Goal: Information Seeking & Learning: Learn about a topic

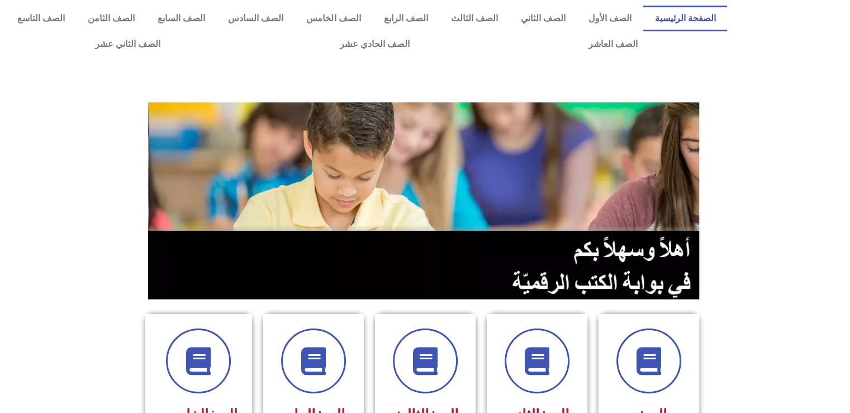
click at [772, 282] on section at bounding box center [425, 201] width 850 height 214
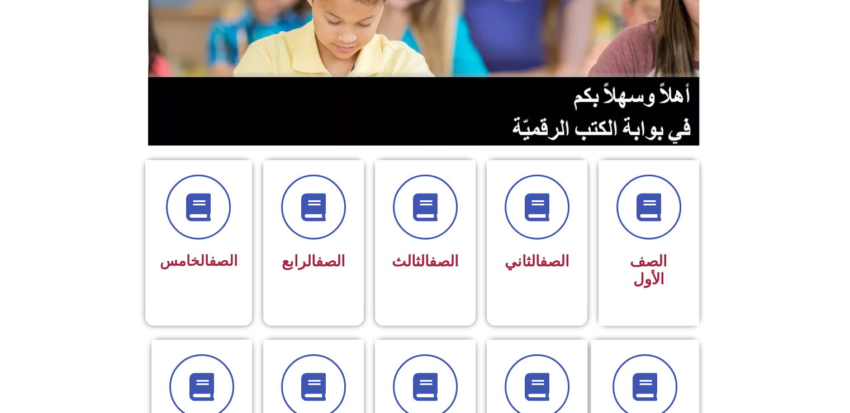
scroll to position [157, 0]
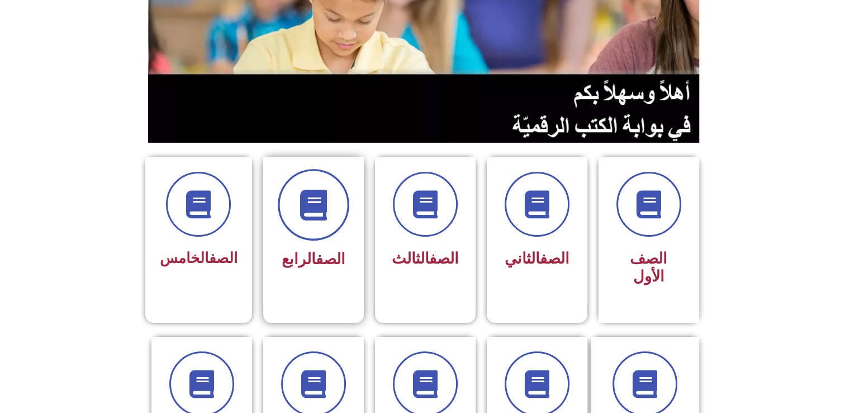
click at [311, 224] on span at bounding box center [314, 205] width 72 height 72
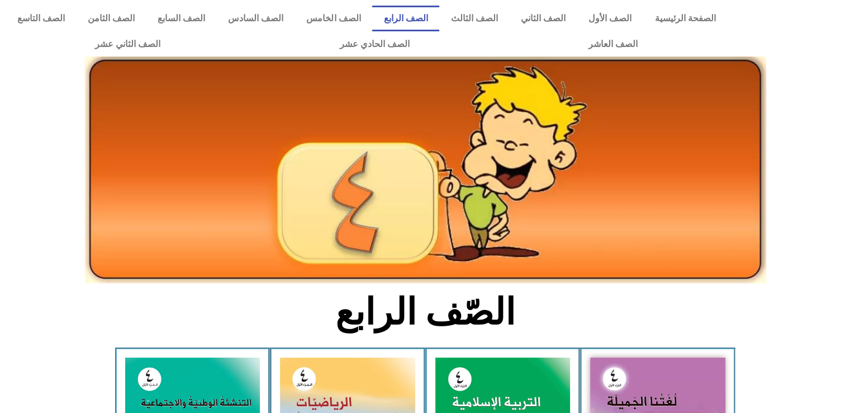
click at [794, 182] on icon at bounding box center [424, 143] width 851 height 85
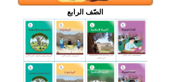
scroll to position [268, 0]
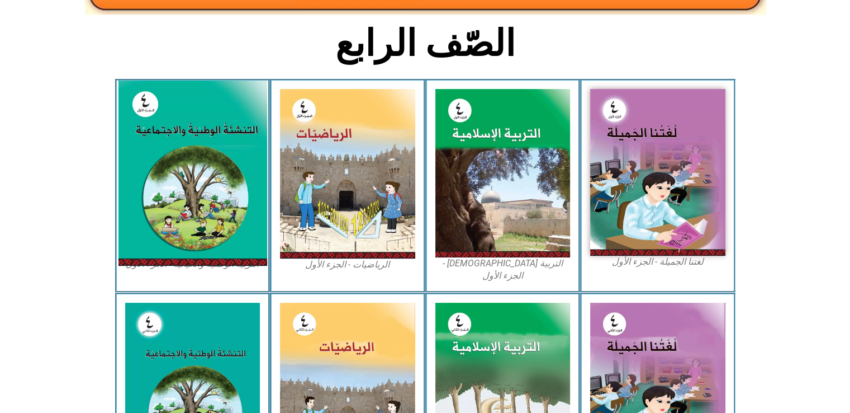
click at [214, 155] on img at bounding box center [192, 172] width 149 height 185
click at [209, 163] on img at bounding box center [192, 172] width 149 height 185
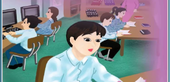
click at [52, 34] on img at bounding box center [85, 21] width 165 height 203
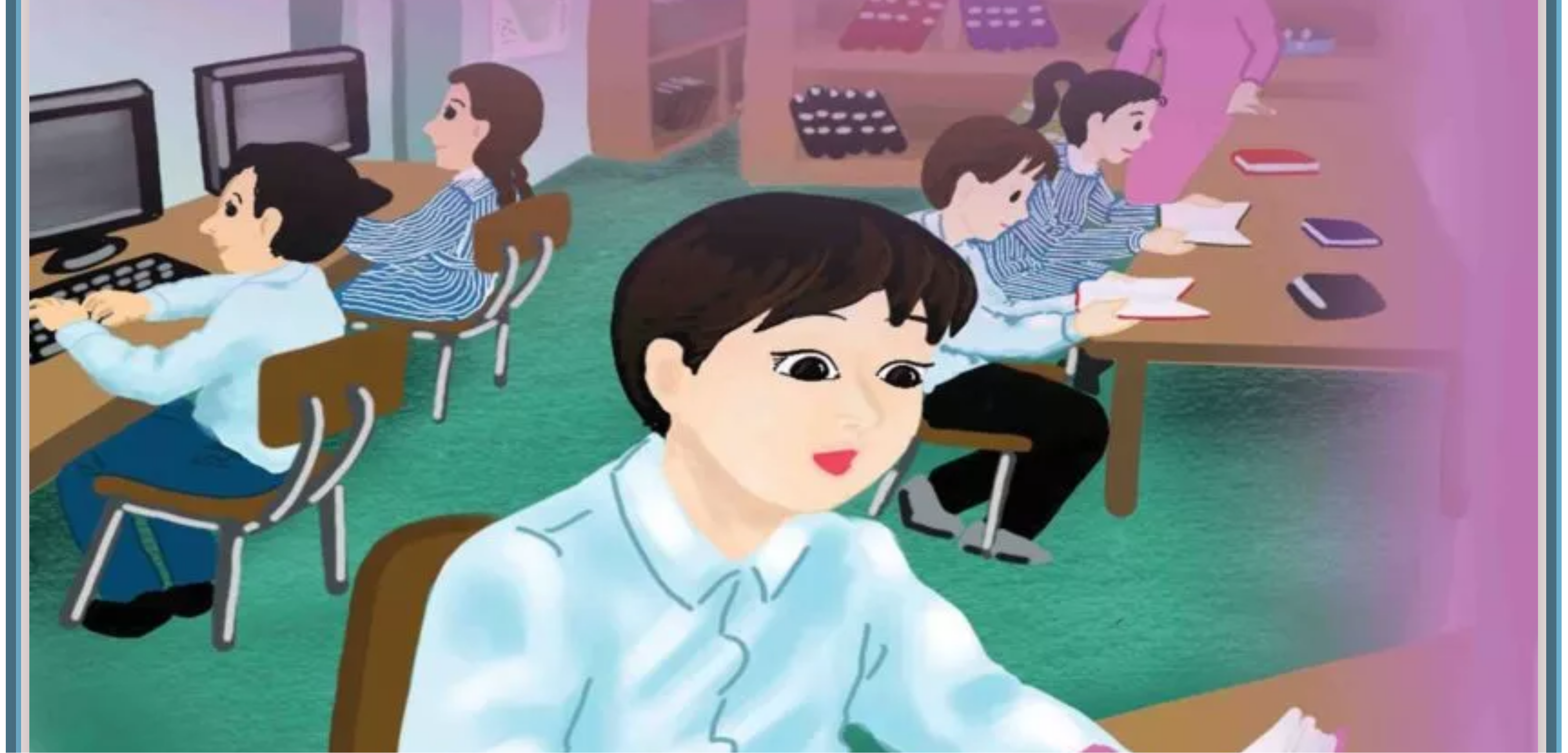
scroll to position [0, 0]
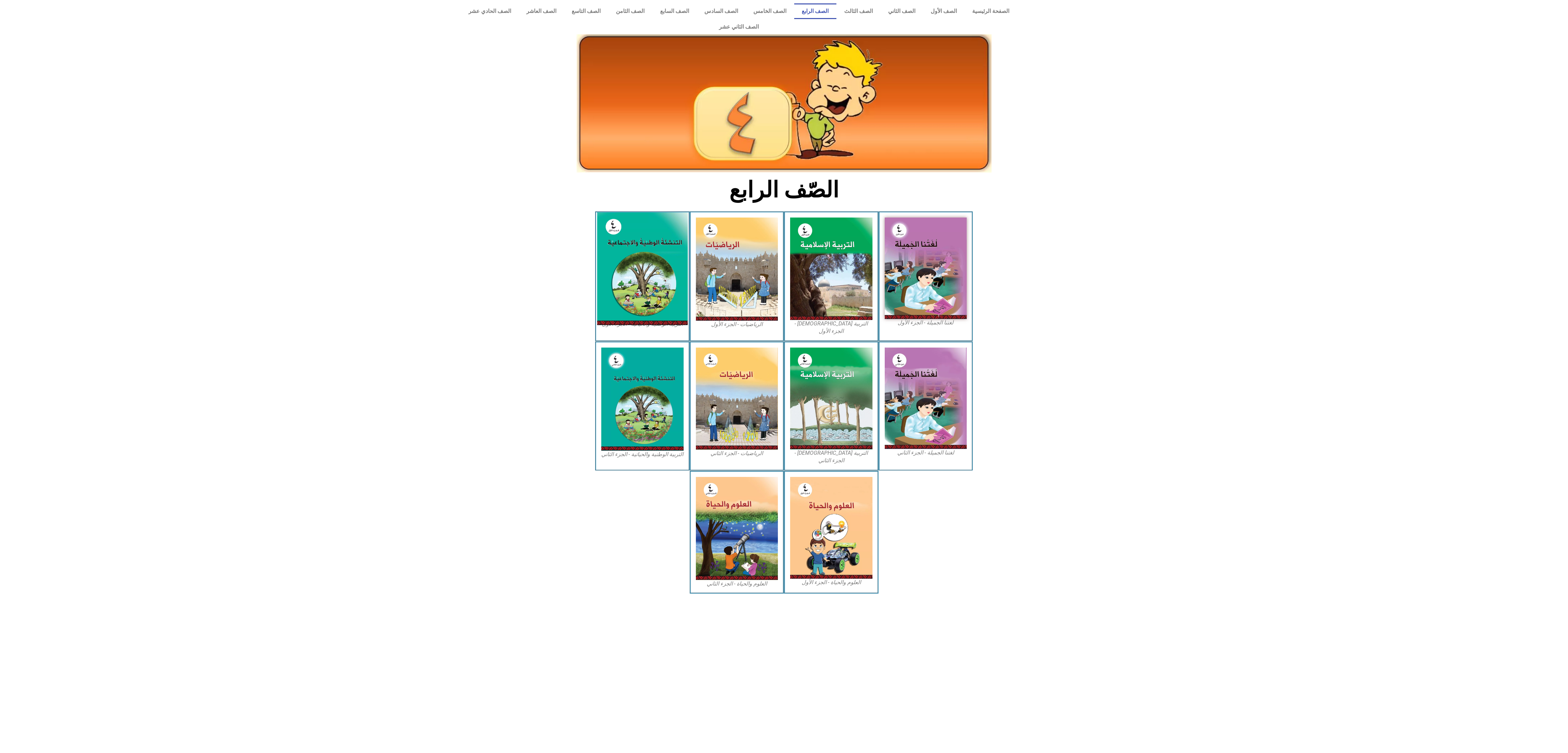
click at [517, 251] on img at bounding box center [642, 268] width 91 height 113
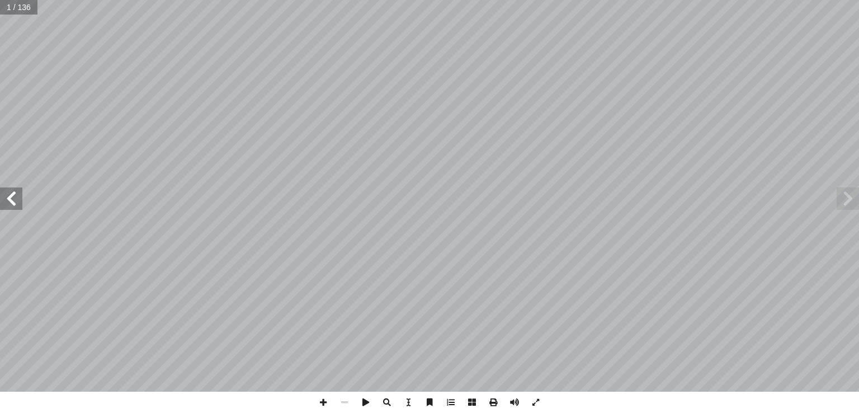
click at [13, 206] on span at bounding box center [11, 198] width 22 height 22
click at [493, 399] on span at bounding box center [492, 401] width 21 height 21
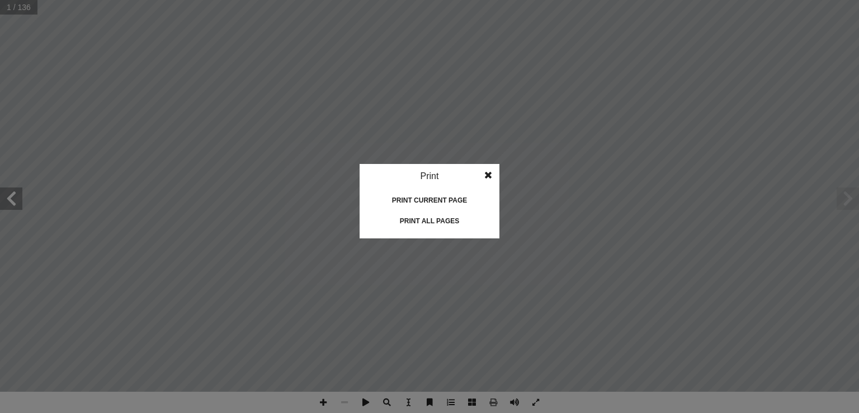
click at [479, 198] on div "Print current page" at bounding box center [429, 200] width 112 height 18
click at [486, 176] on span at bounding box center [488, 175] width 20 height 22
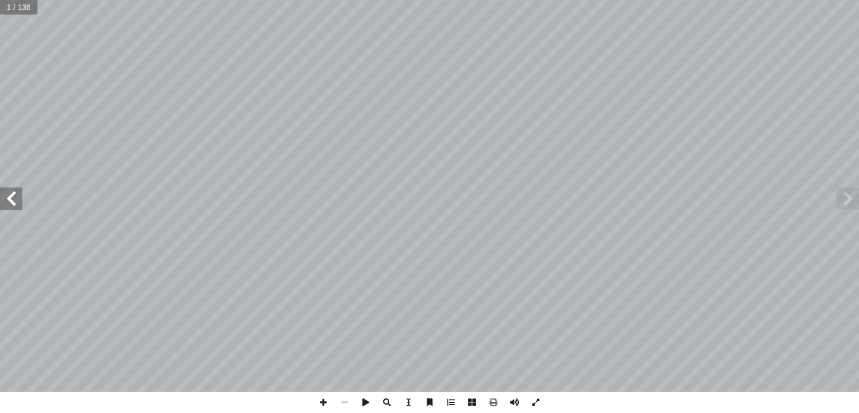
click at [539, 401] on span at bounding box center [535, 401] width 21 height 21
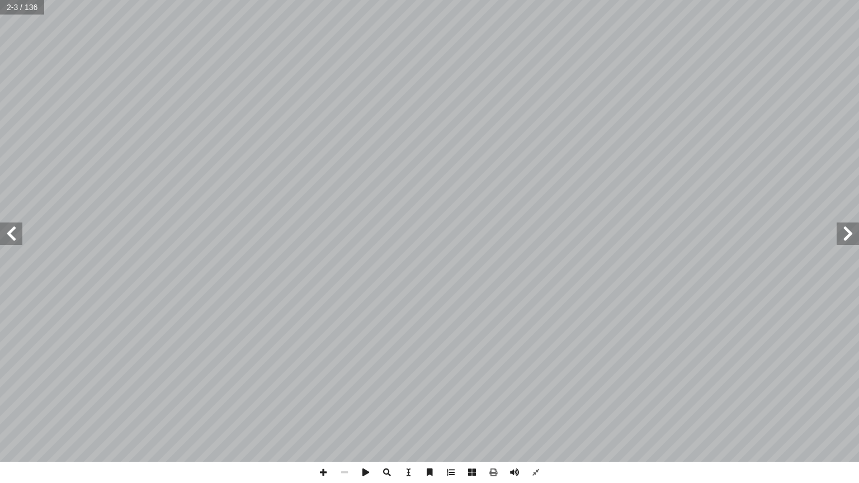
click at [18, 234] on span at bounding box center [11, 233] width 22 height 22
click at [433, 412] on span at bounding box center [429, 472] width 21 height 21
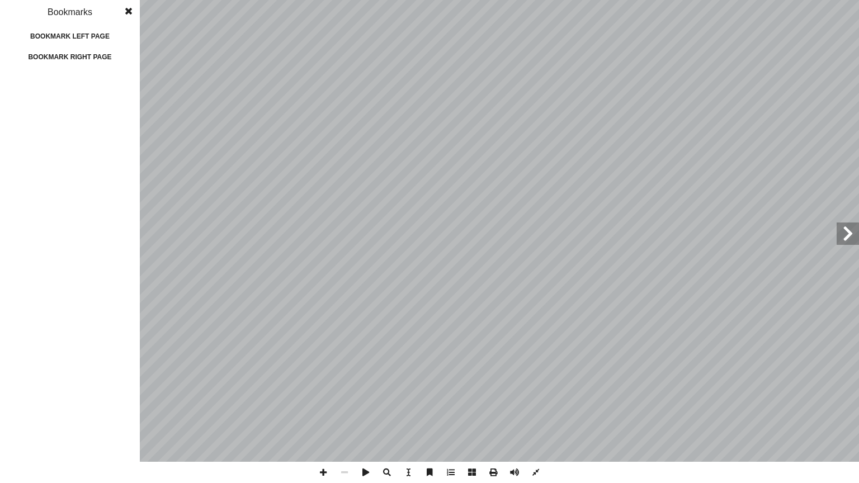
click at [433, 412] on span at bounding box center [429, 472] width 21 height 21
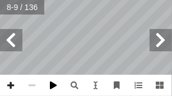
click at [53, 86] on span at bounding box center [52, 85] width 21 height 21
click at [11, 86] on span at bounding box center [10, 85] width 21 height 21
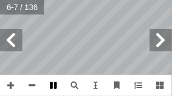
click at [53, 86] on span at bounding box center [52, 85] width 21 height 21
click at [139, 86] on span at bounding box center [137, 85] width 21 height 21
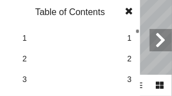
click at [129, 12] on span at bounding box center [129, 11] width 20 height 22
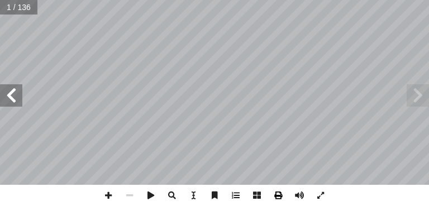
click at [278, 191] on span at bounding box center [278, 195] width 21 height 21
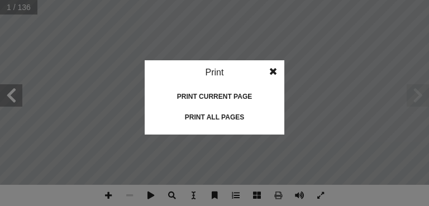
click at [250, 96] on div "Print current page" at bounding box center [215, 97] width 112 height 18
click at [273, 70] on span at bounding box center [273, 71] width 20 height 22
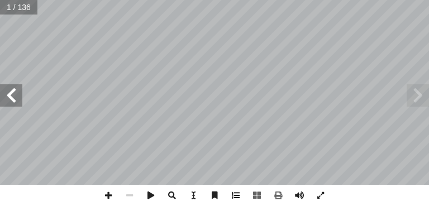
click at [238, 194] on span at bounding box center [235, 195] width 21 height 21
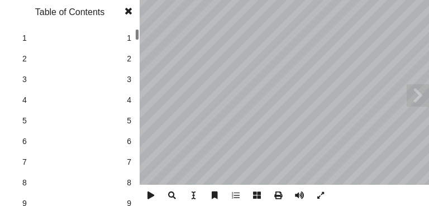
click at [127, 11] on span at bounding box center [129, 11] width 20 height 22
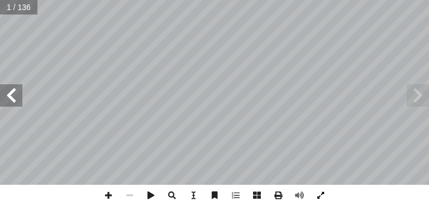
click at [323, 195] on span at bounding box center [320, 195] width 21 height 21
click at [151, 206] on span at bounding box center [150, 195] width 21 height 21
click at [194, 206] on span at bounding box center [193, 195] width 21 height 21
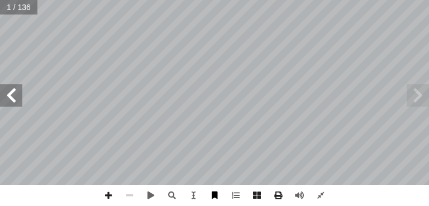
click at [214, 206] on span at bounding box center [214, 195] width 21 height 21
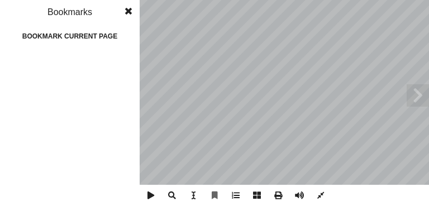
click at [127, 8] on span at bounding box center [129, 11] width 20 height 22
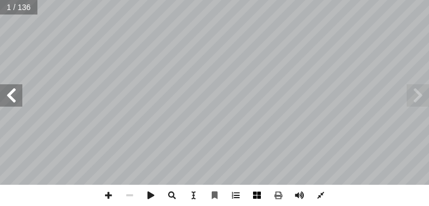
click at [257, 206] on span at bounding box center [257, 195] width 21 height 21
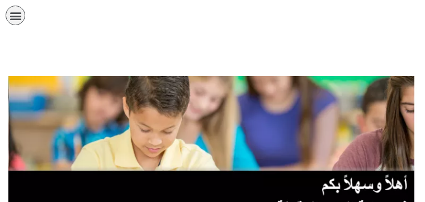
scroll to position [78, 0]
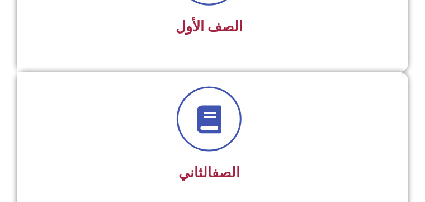
scroll to position [334, 0]
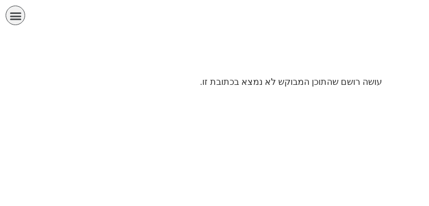
click at [17, 18] on icon "כפתור פתיחת תפריט" at bounding box center [16, 16] width 12 height 12
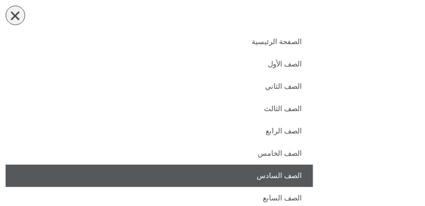
click at [312, 173] on link "الصف السادس" at bounding box center [159, 176] width 307 height 22
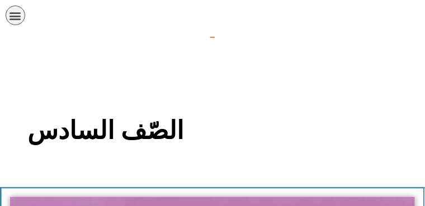
click at [270, 5] on div "الصفحة الرئيسية الصف الأول الصف الثاني الصف الثالث الصف الرابع الصف الخامس الصف…" at bounding box center [159, 18] width 319 height 36
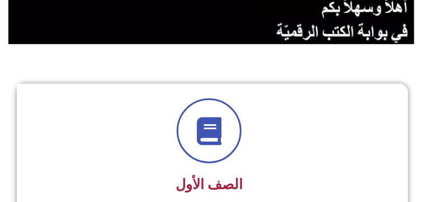
scroll to position [353, 0]
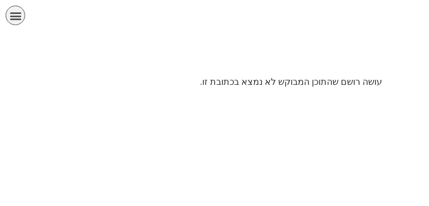
click at [13, 17] on icon "כפתור פתיחת תפריט" at bounding box center [16, 16] width 12 height 12
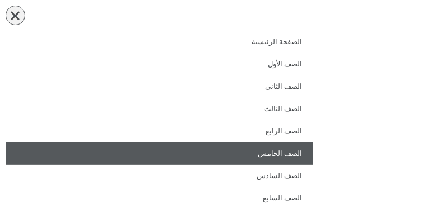
click at [313, 154] on link "الصف الخامس" at bounding box center [159, 154] width 307 height 22
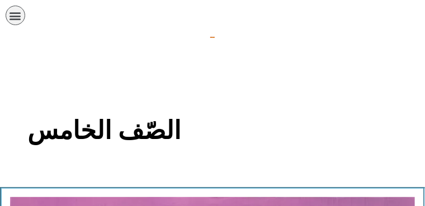
click at [214, 38] on img at bounding box center [212, 37] width 4 height 1
click at [235, 177] on section "الصّف الخامس" at bounding box center [212, 137] width 425 height 101
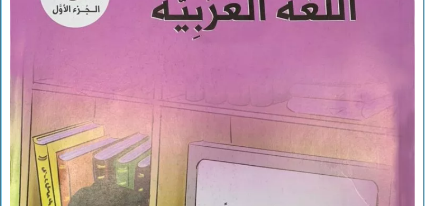
scroll to position [268, 0]
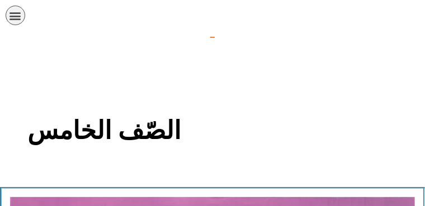
scroll to position [0, 0]
click at [13, 14] on icon "כפתור פתיחת תפריט" at bounding box center [16, 16] width 12 height 12
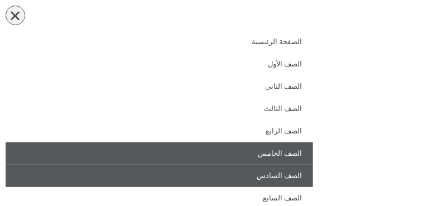
click at [313, 178] on link "الصف السادس" at bounding box center [159, 176] width 307 height 22
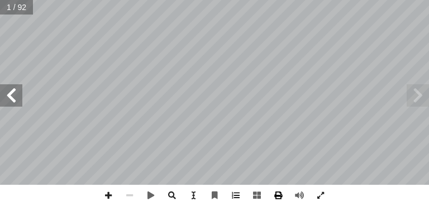
click at [281, 196] on span at bounding box center [278, 195] width 21 height 21
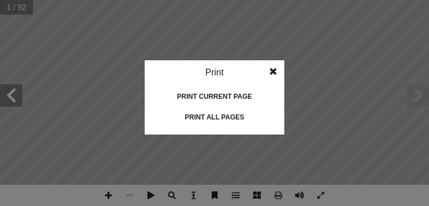
click at [224, 117] on div "Print all pages" at bounding box center [215, 117] width 112 height 18
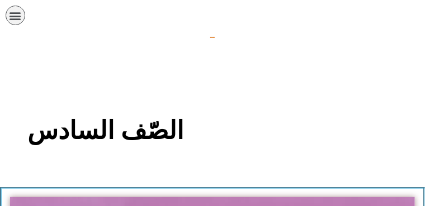
click at [256, 178] on section "الصّف السادس" at bounding box center [212, 137] width 425 height 101
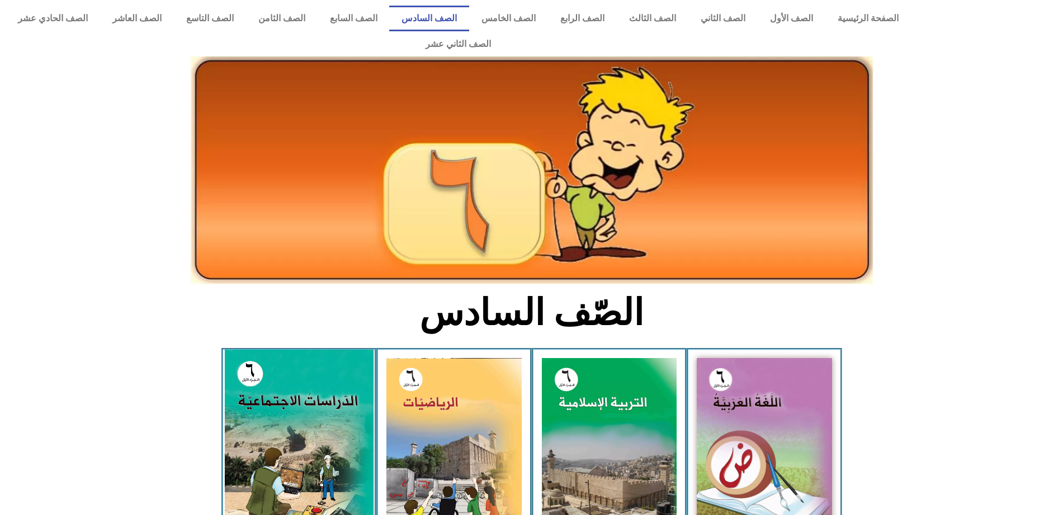
click at [275, 206] on img at bounding box center [298, 443] width 149 height 186
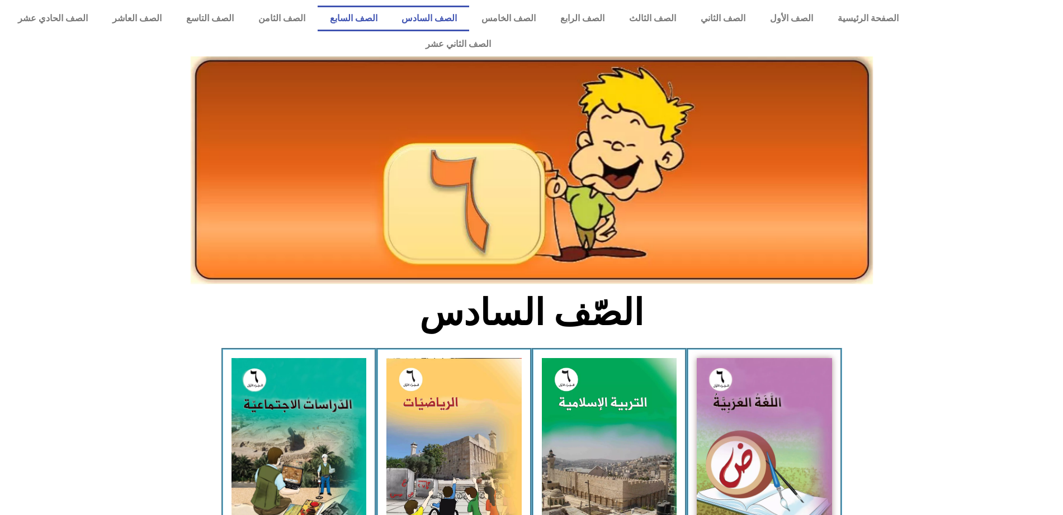
click at [390, 20] on link "الصف السابع" at bounding box center [354, 19] width 72 height 26
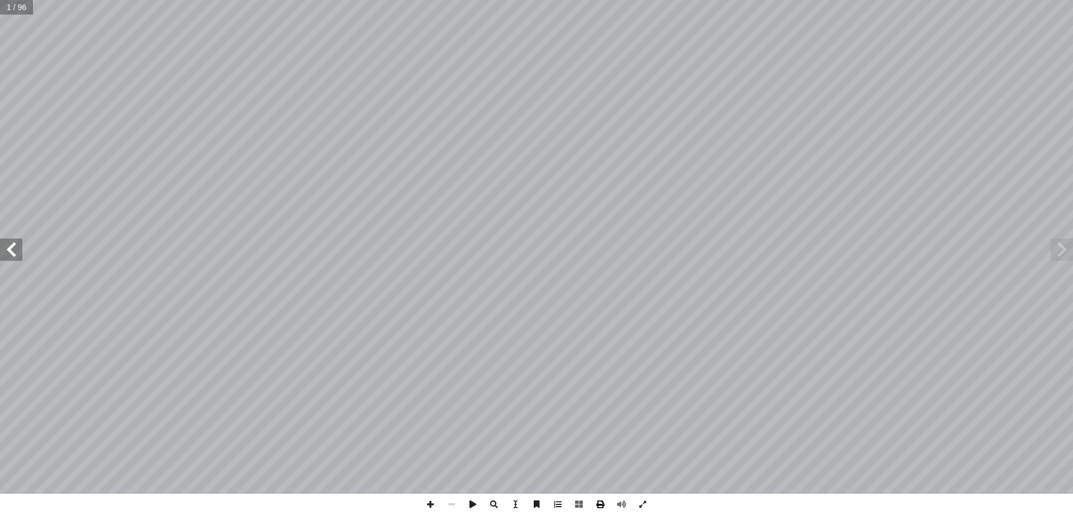
click at [600, 503] on span at bounding box center [600, 504] width 21 height 21
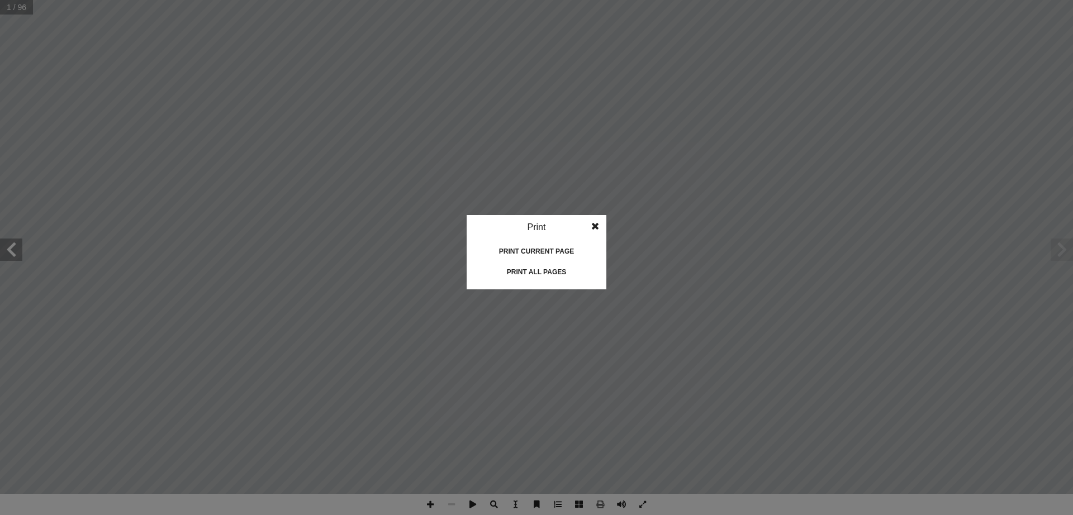
click at [561, 269] on div "Print all pages" at bounding box center [537, 272] width 112 height 18
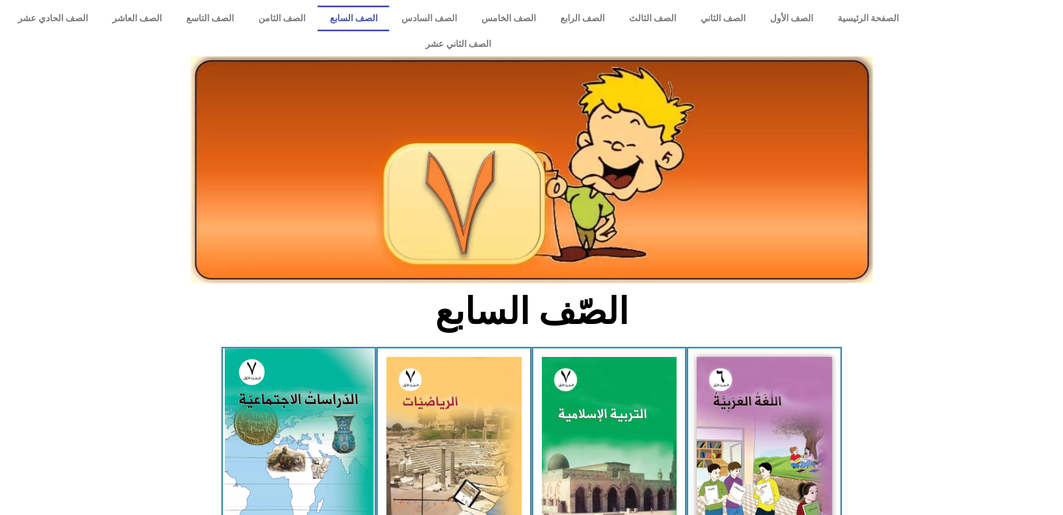
click at [273, 398] on img at bounding box center [298, 441] width 149 height 185
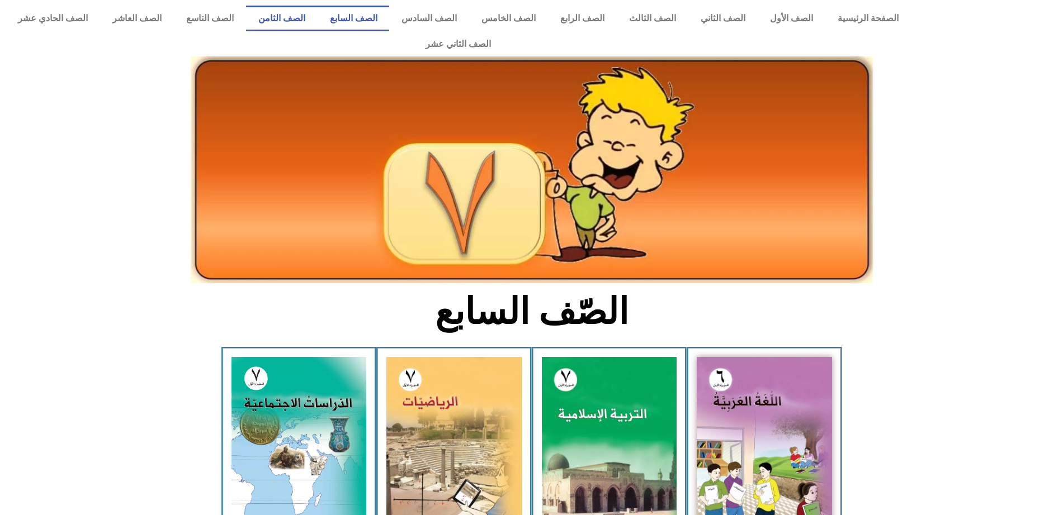
click at [318, 18] on link "الصف الثامن" at bounding box center [282, 19] width 72 height 26
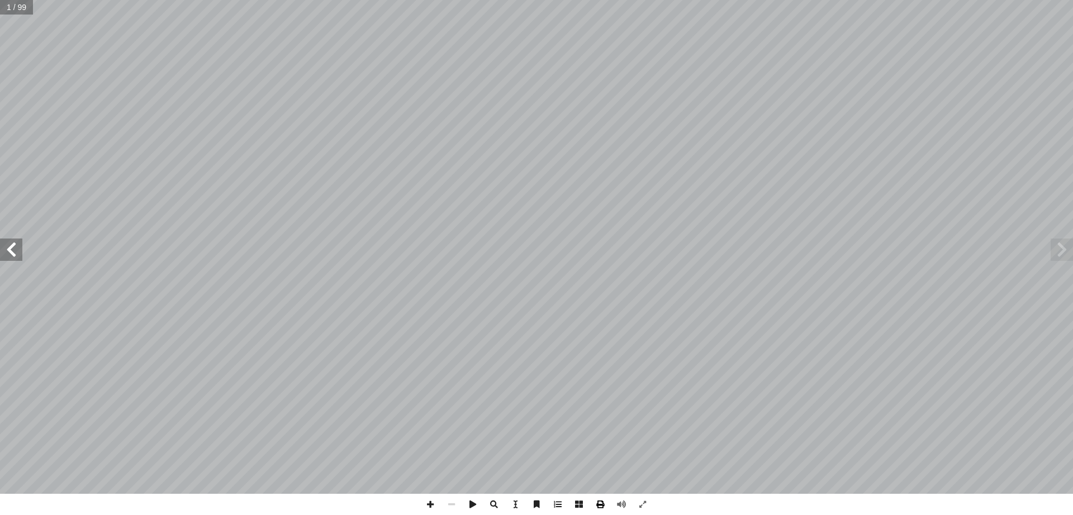
click at [600, 501] on span at bounding box center [600, 504] width 21 height 21
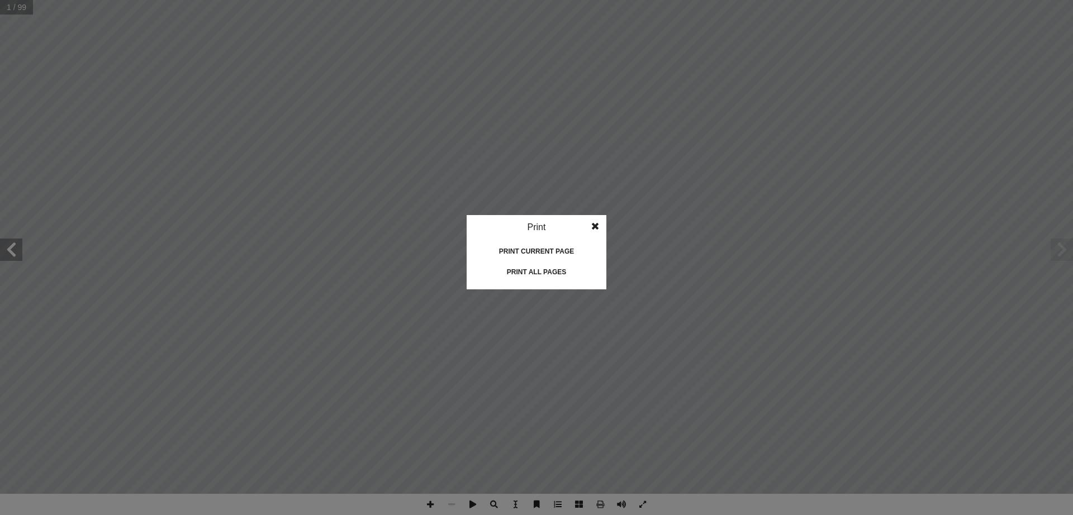
click at [572, 273] on div "Print all pages" at bounding box center [537, 272] width 112 height 18
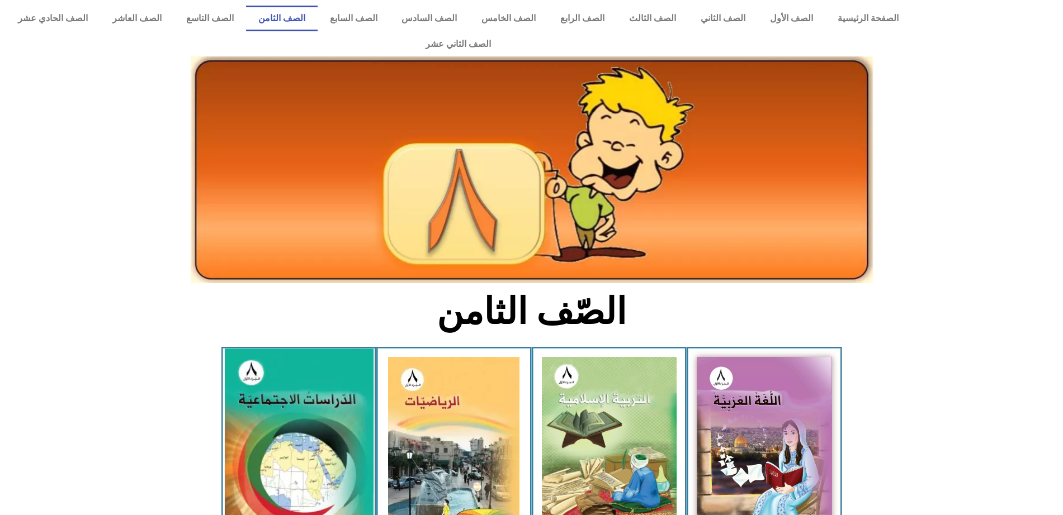
click at [321, 396] on img at bounding box center [298, 440] width 149 height 183
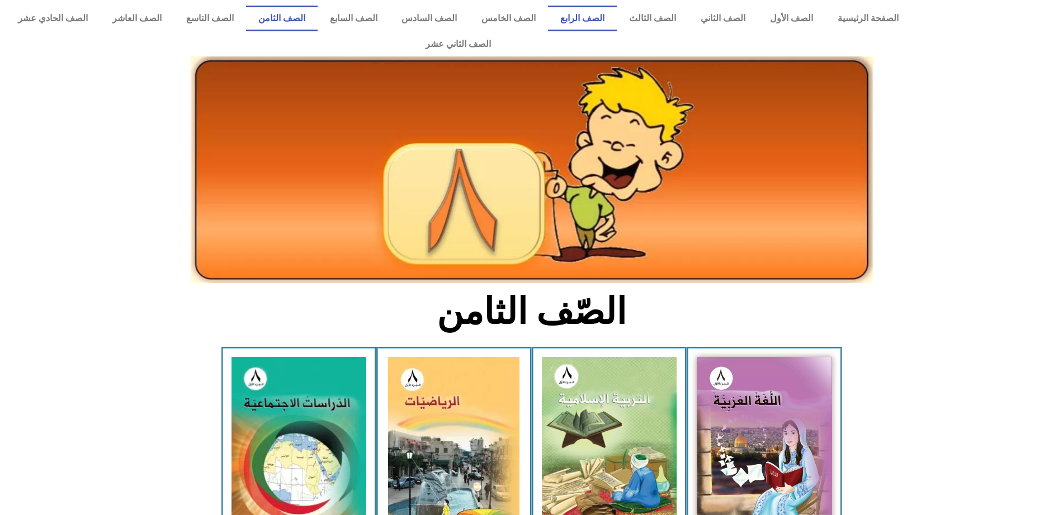
click at [617, 19] on link "الصف الرابع" at bounding box center [582, 19] width 69 height 26
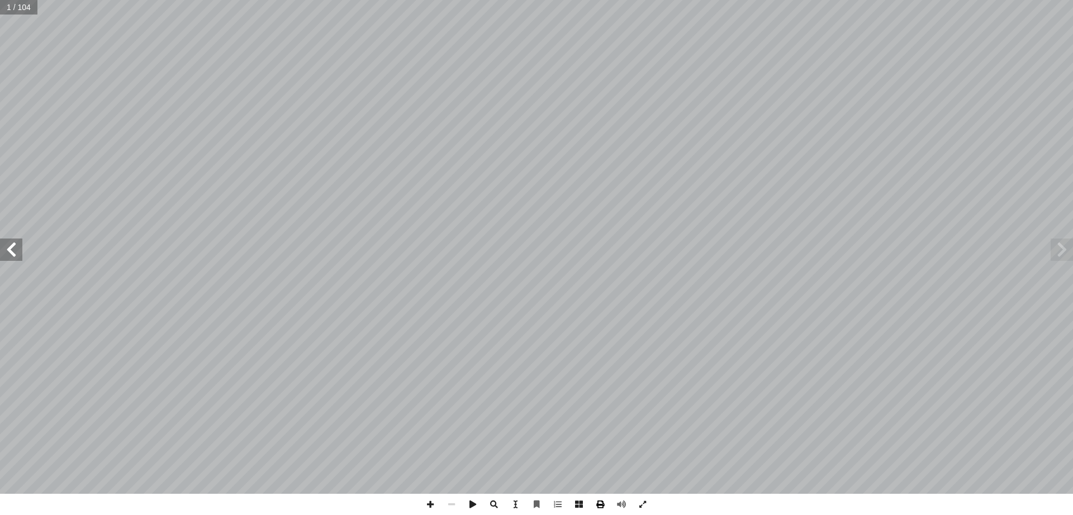
click at [602, 504] on span at bounding box center [600, 504] width 21 height 21
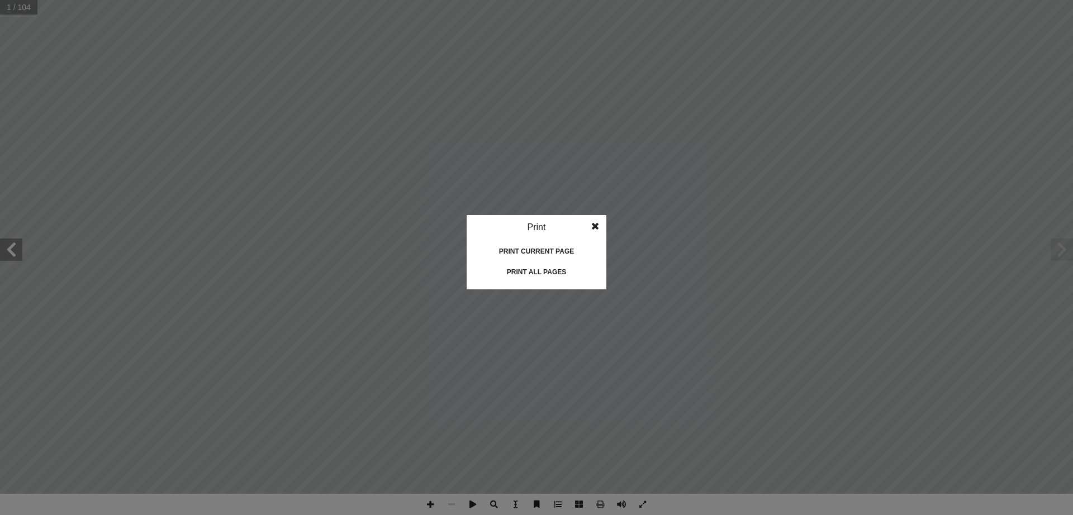
click at [545, 273] on div "Print all pages" at bounding box center [537, 272] width 112 height 18
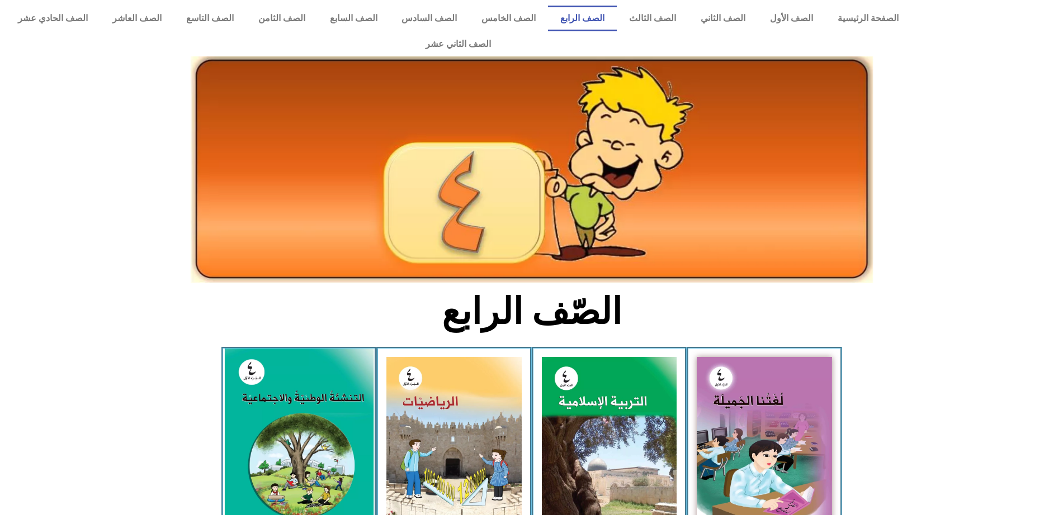
click at [306, 406] on img at bounding box center [298, 441] width 149 height 185
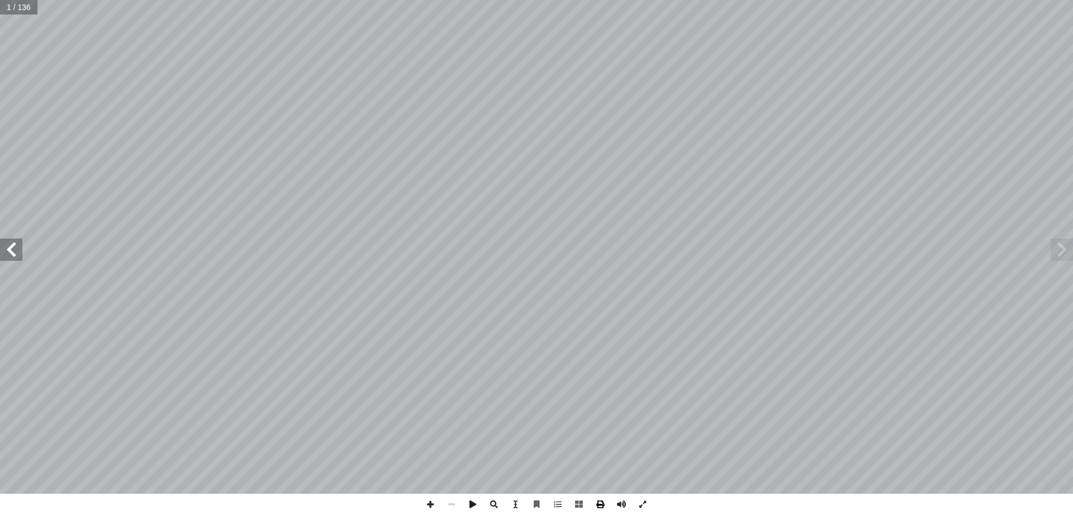
click at [604, 503] on span at bounding box center [600, 504] width 21 height 21
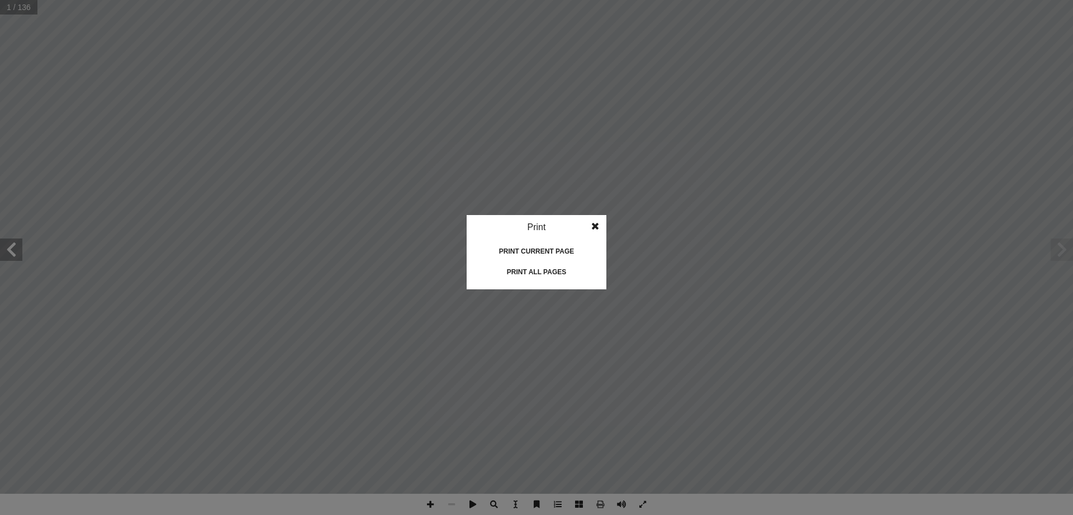
click at [564, 269] on div "Print all pages" at bounding box center [537, 272] width 112 height 18
